Goal: Task Accomplishment & Management: Complete application form

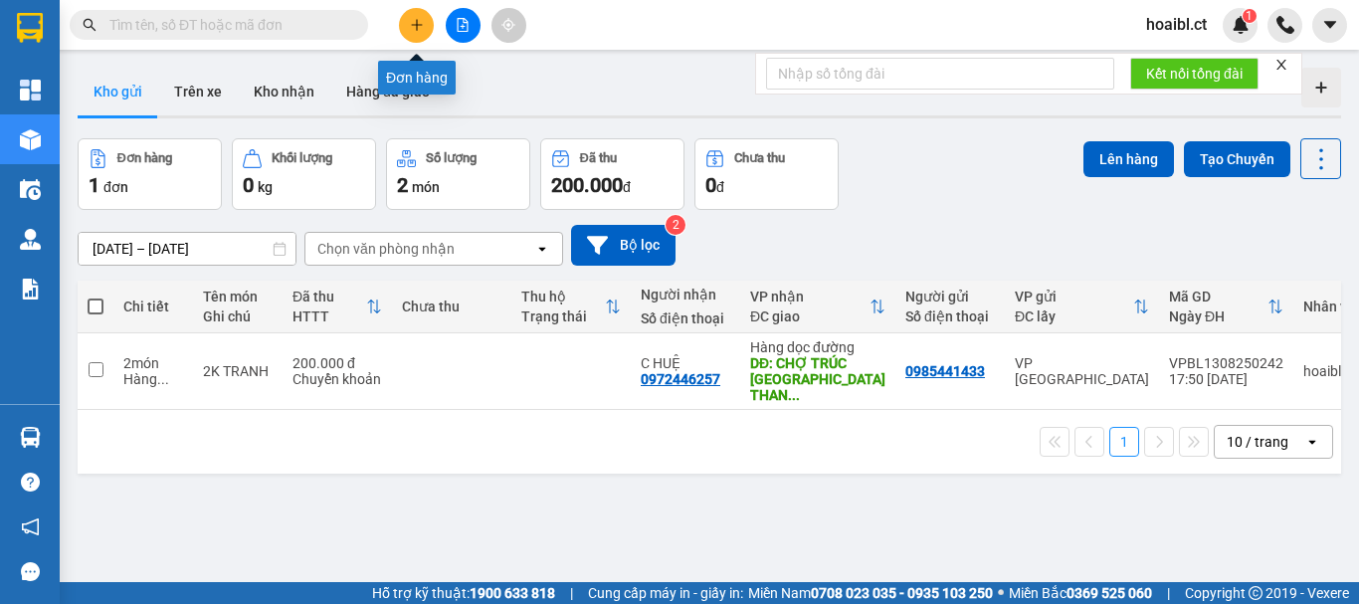
click at [410, 31] on icon "plus" at bounding box center [417, 25] width 14 height 14
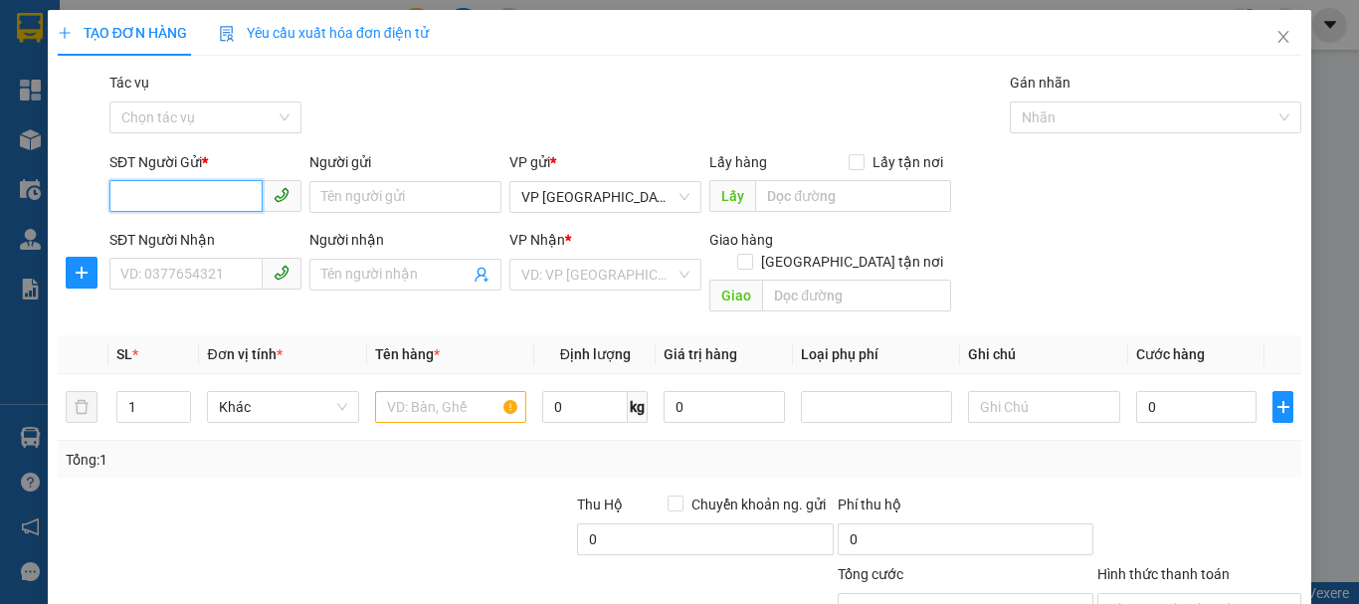
click at [192, 204] on input "SĐT Người Gửi *" at bounding box center [185, 196] width 153 height 32
type input "0383630661"
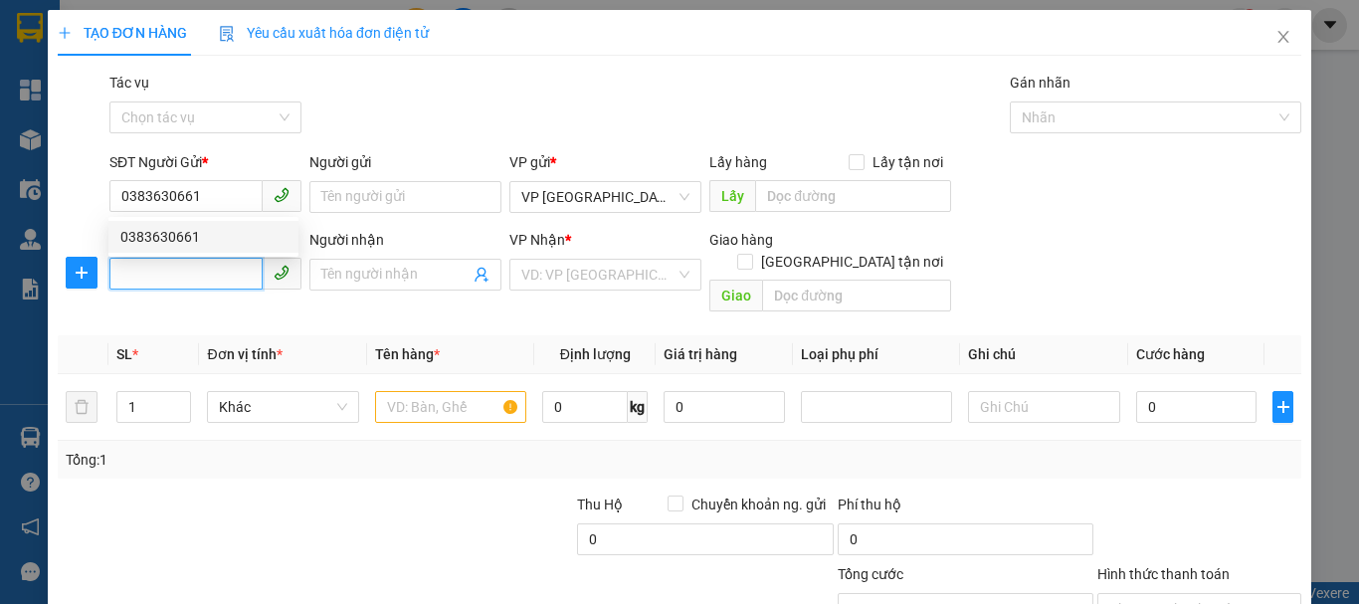
click at [200, 264] on input "SĐT Người Nhận" at bounding box center [185, 274] width 153 height 32
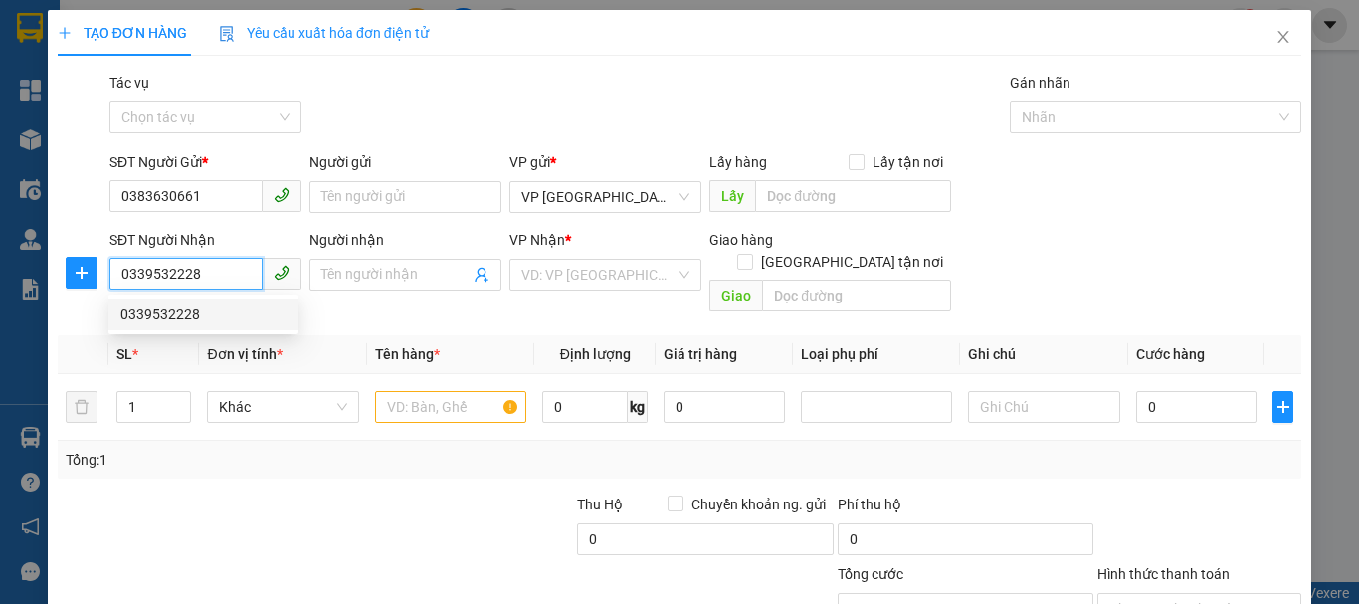
type input "0339532228"
click at [263, 494] on div at bounding box center [186, 529] width 260 height 70
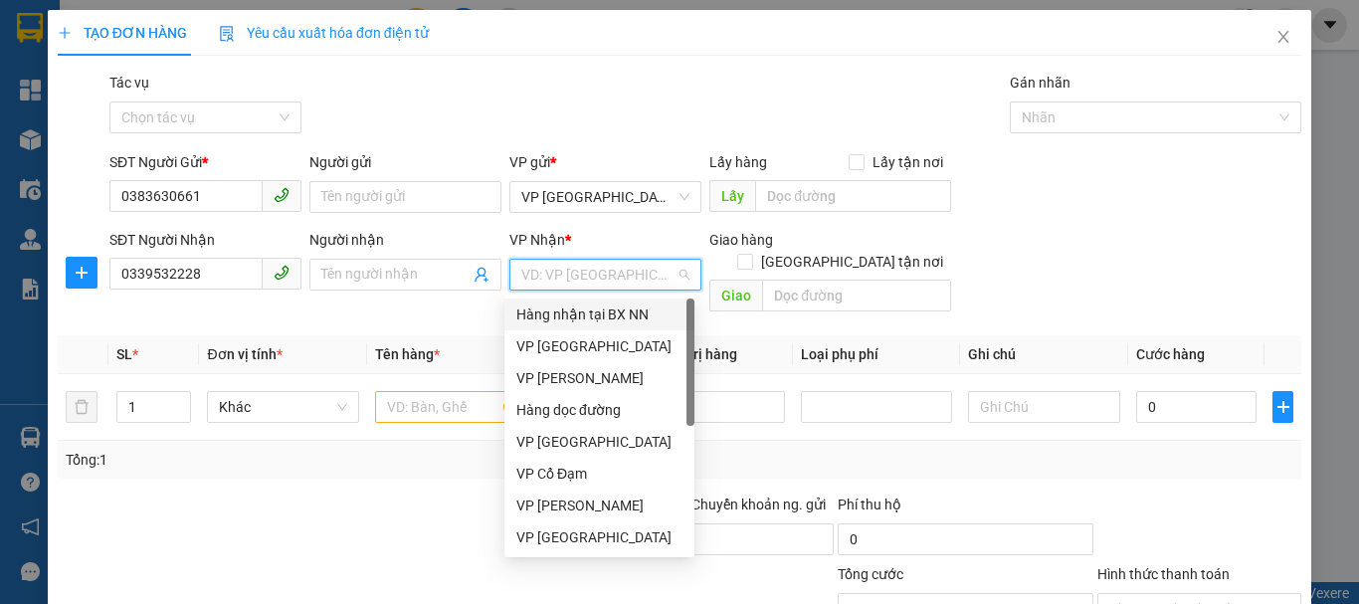
click at [551, 288] on input "search" at bounding box center [598, 275] width 154 height 30
click at [575, 378] on div "VP [PERSON_NAME]" at bounding box center [599, 378] width 166 height 22
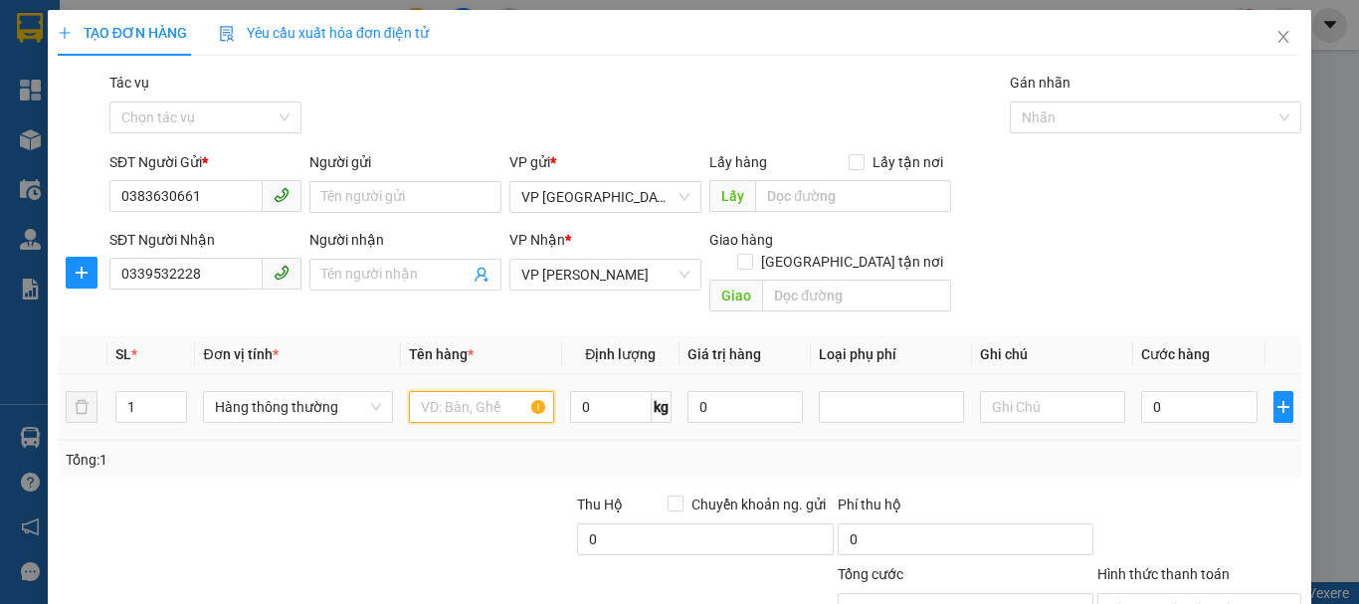
click at [444, 391] on input "text" at bounding box center [481, 407] width 145 height 32
type input "1 XỐP THỨC ĂN"
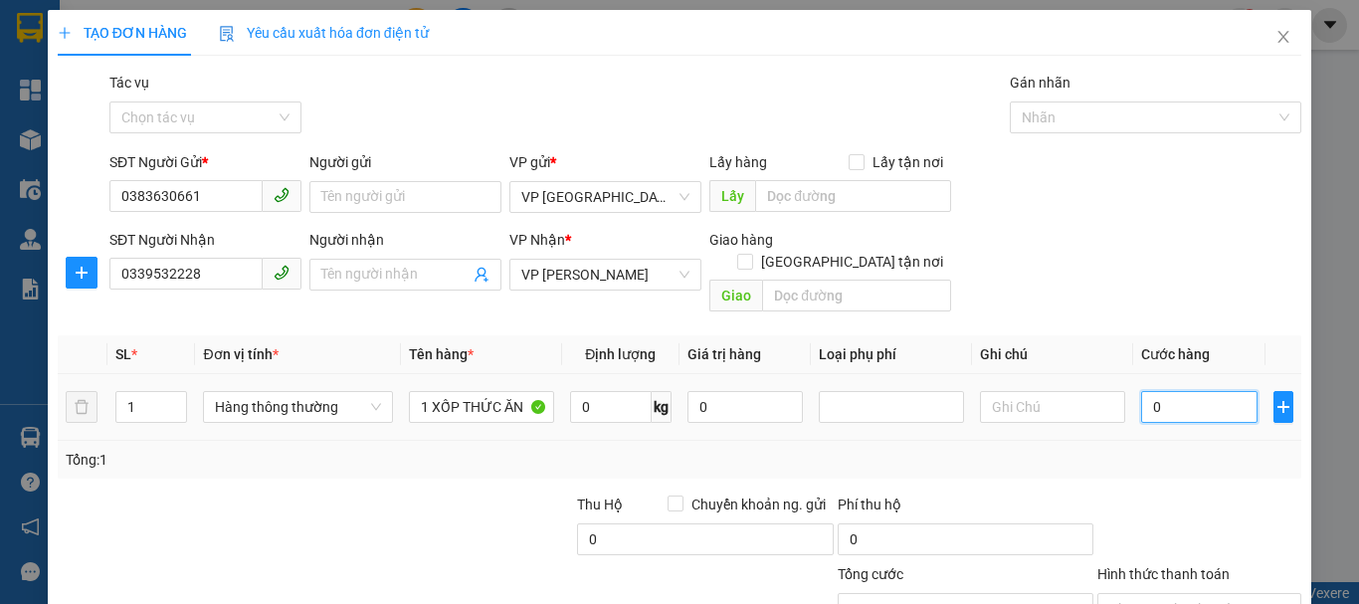
click at [1184, 393] on input "0" at bounding box center [1199, 407] width 116 height 32
type input "9"
type input "90"
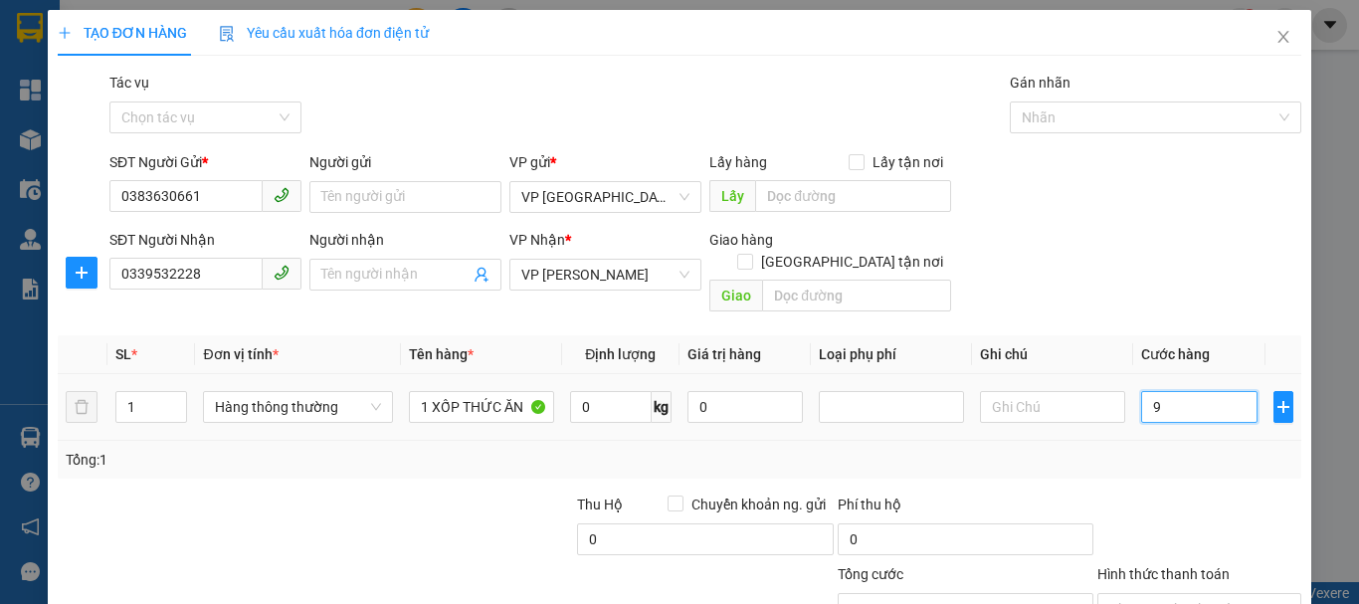
type input "90"
type input "900"
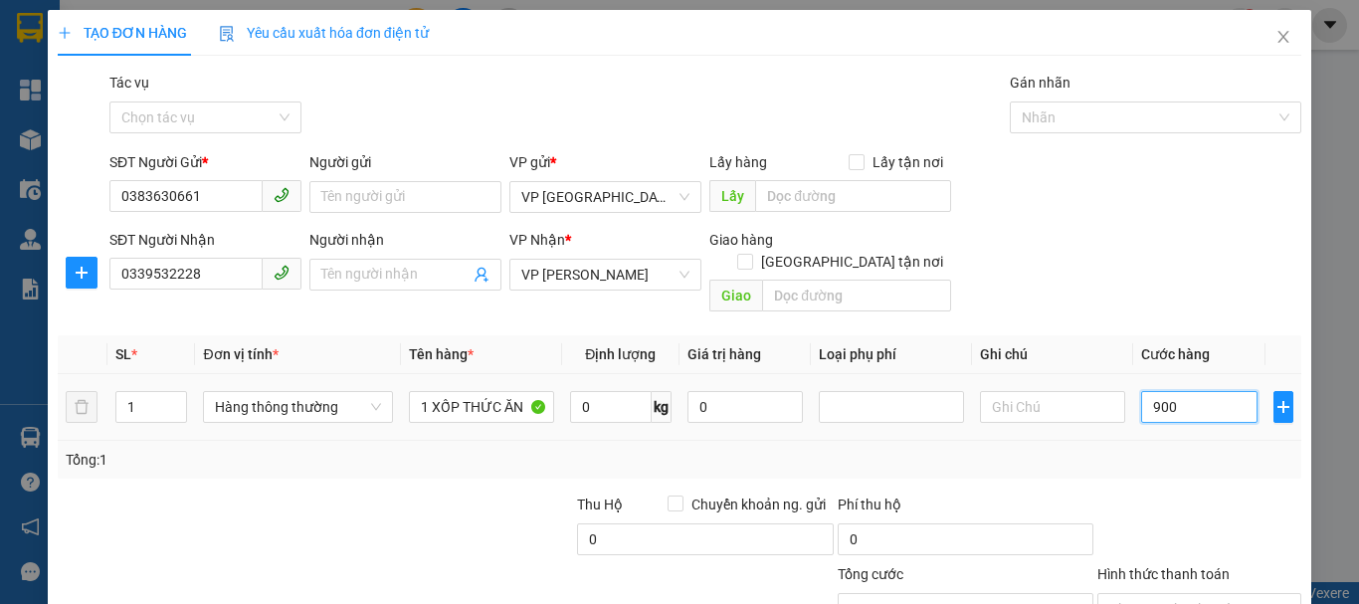
type input "9.000"
type input "90.000"
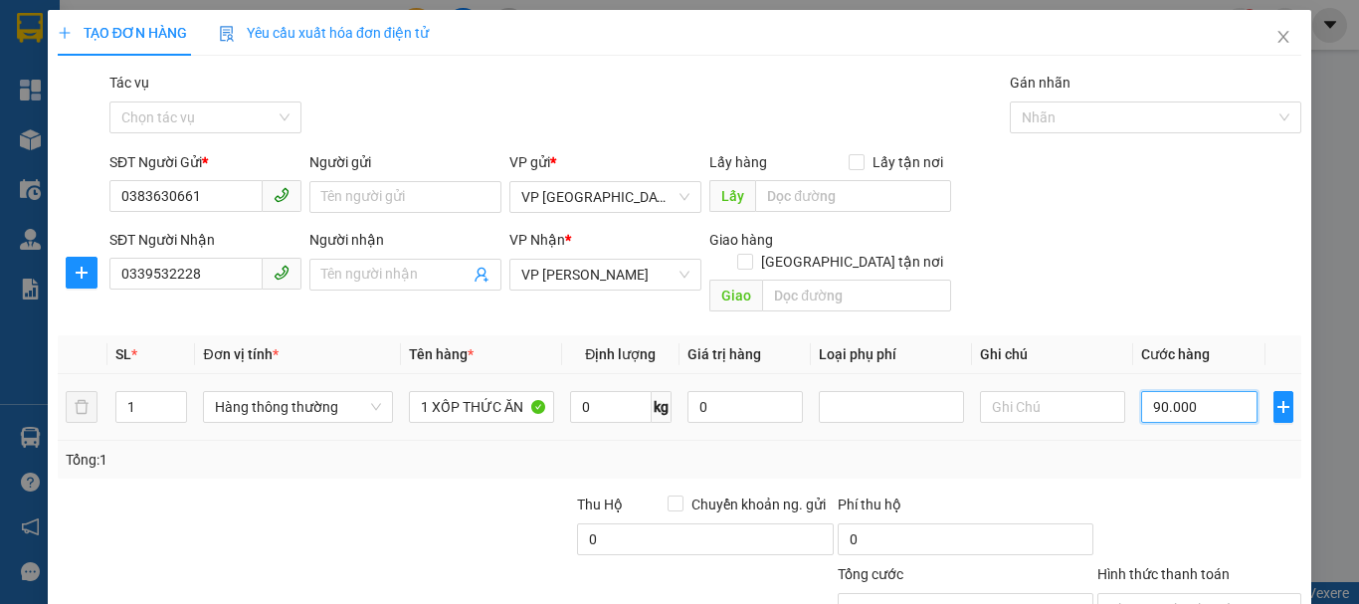
type input "90.000"
click at [1090, 457] on div "Transit Pickup Surcharge Ids Transit Deliver Surcharge Ids Transit Deliver Surc…" at bounding box center [680, 396] width 1244 height 648
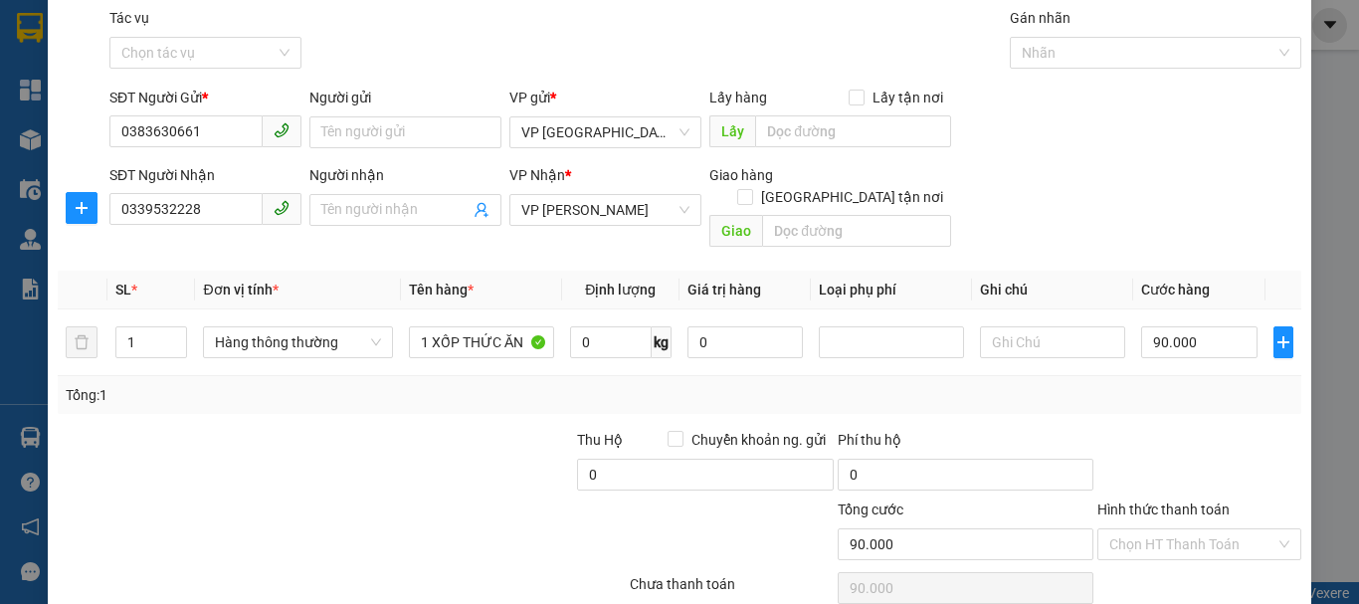
scroll to position [132, 0]
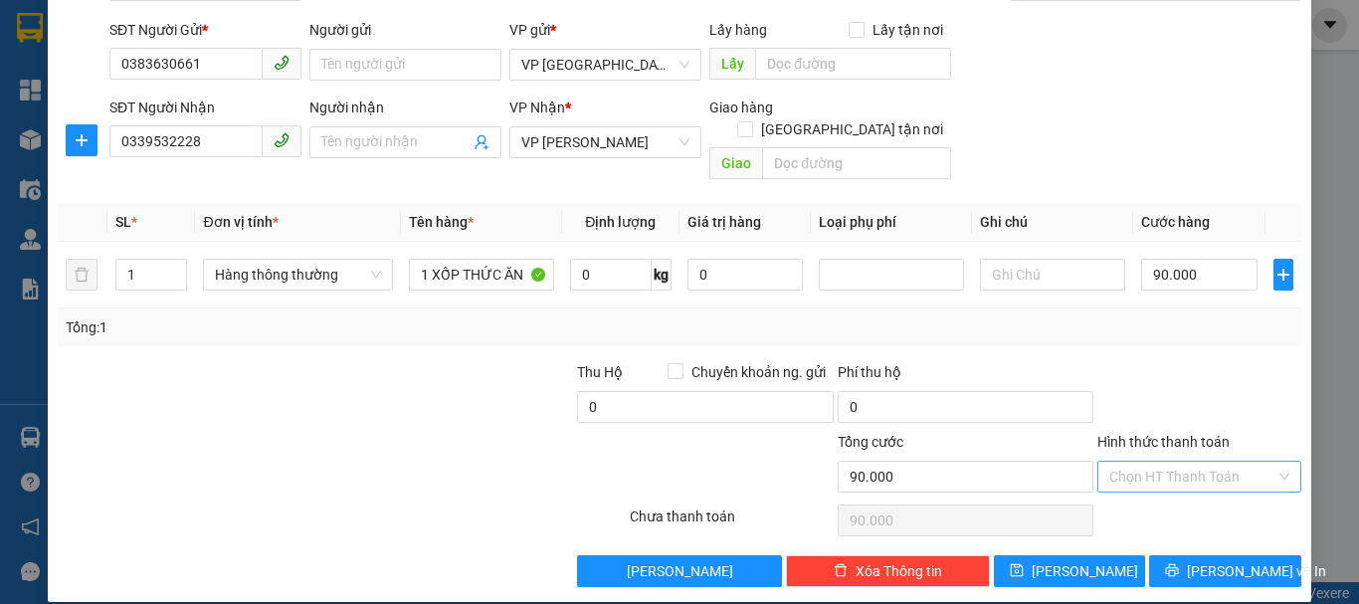
click at [1110, 462] on input "Hình thức thanh toán" at bounding box center [1193, 477] width 166 height 30
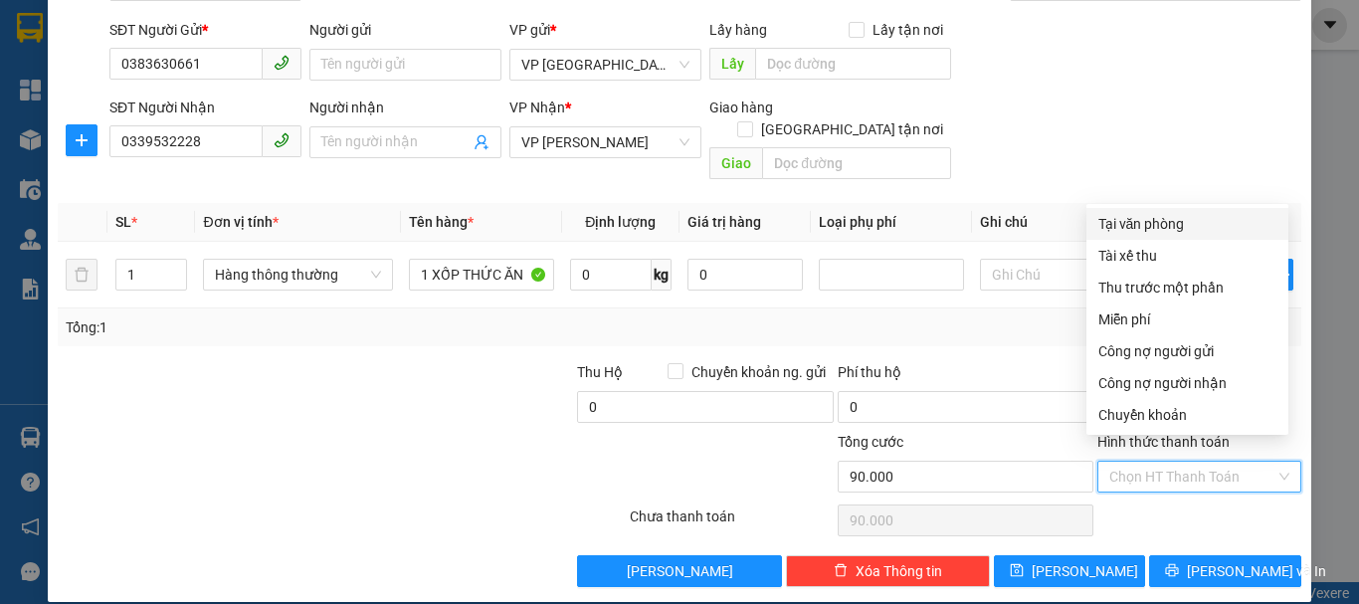
click at [1160, 224] on div "Tại văn phòng" at bounding box center [1188, 224] width 178 height 22
type input "0"
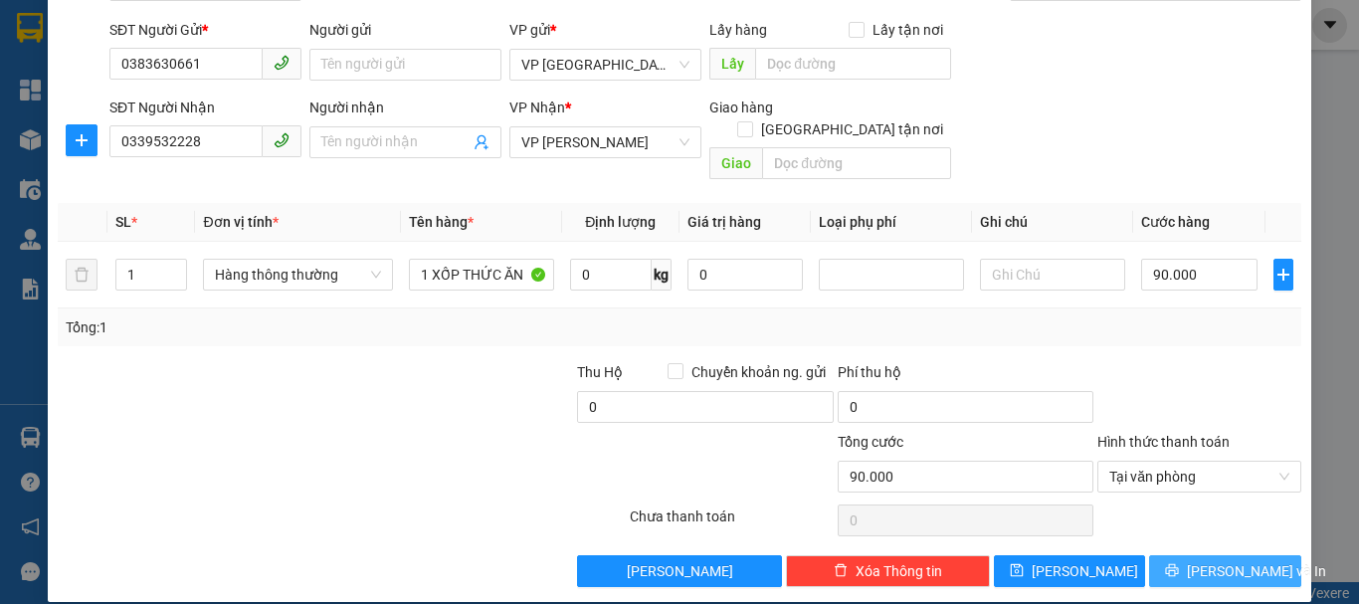
click at [1191, 555] on button "[PERSON_NAME] và In" at bounding box center [1225, 571] width 152 height 32
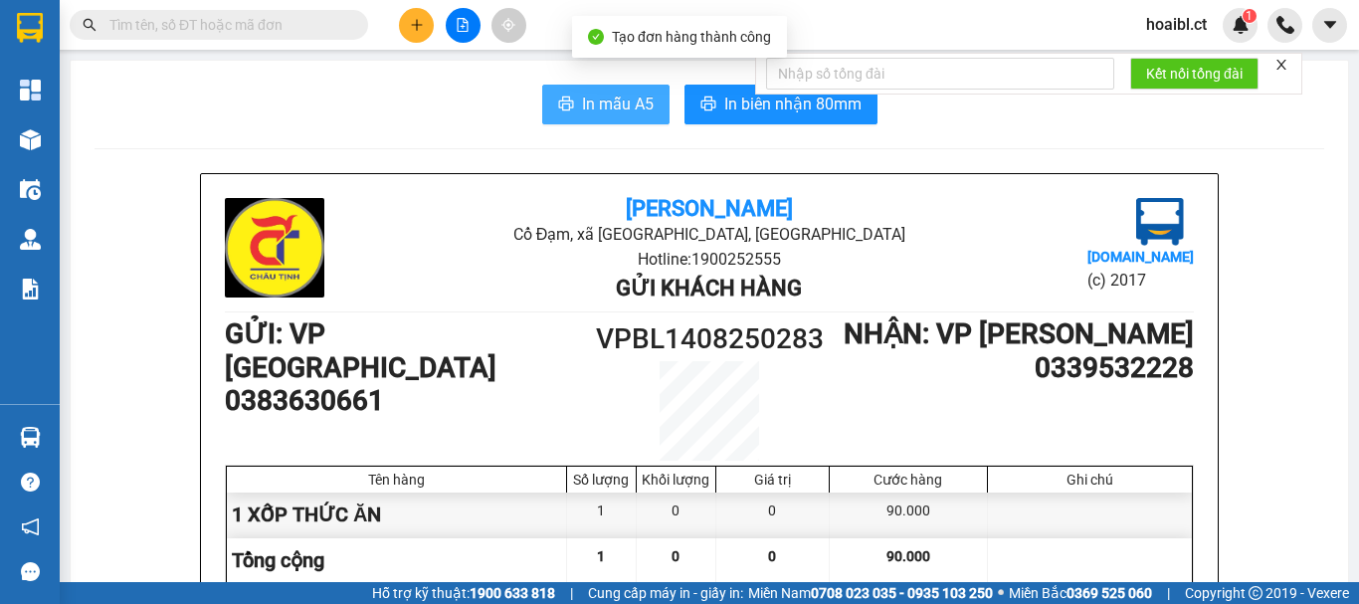
click at [599, 97] on span "In mẫu A5" at bounding box center [618, 104] width 72 height 25
